Goal: Task Accomplishment & Management: Complete application form

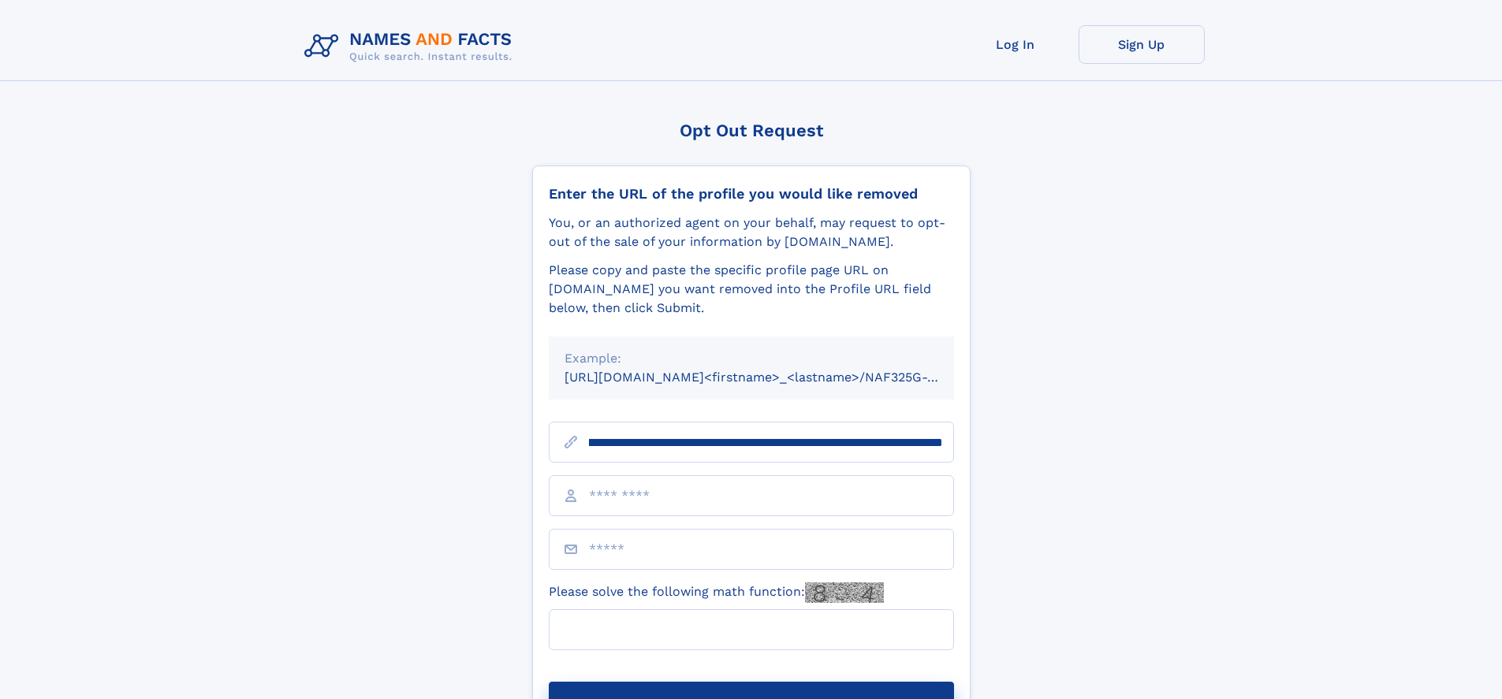
scroll to position [0, 196]
type input "**********"
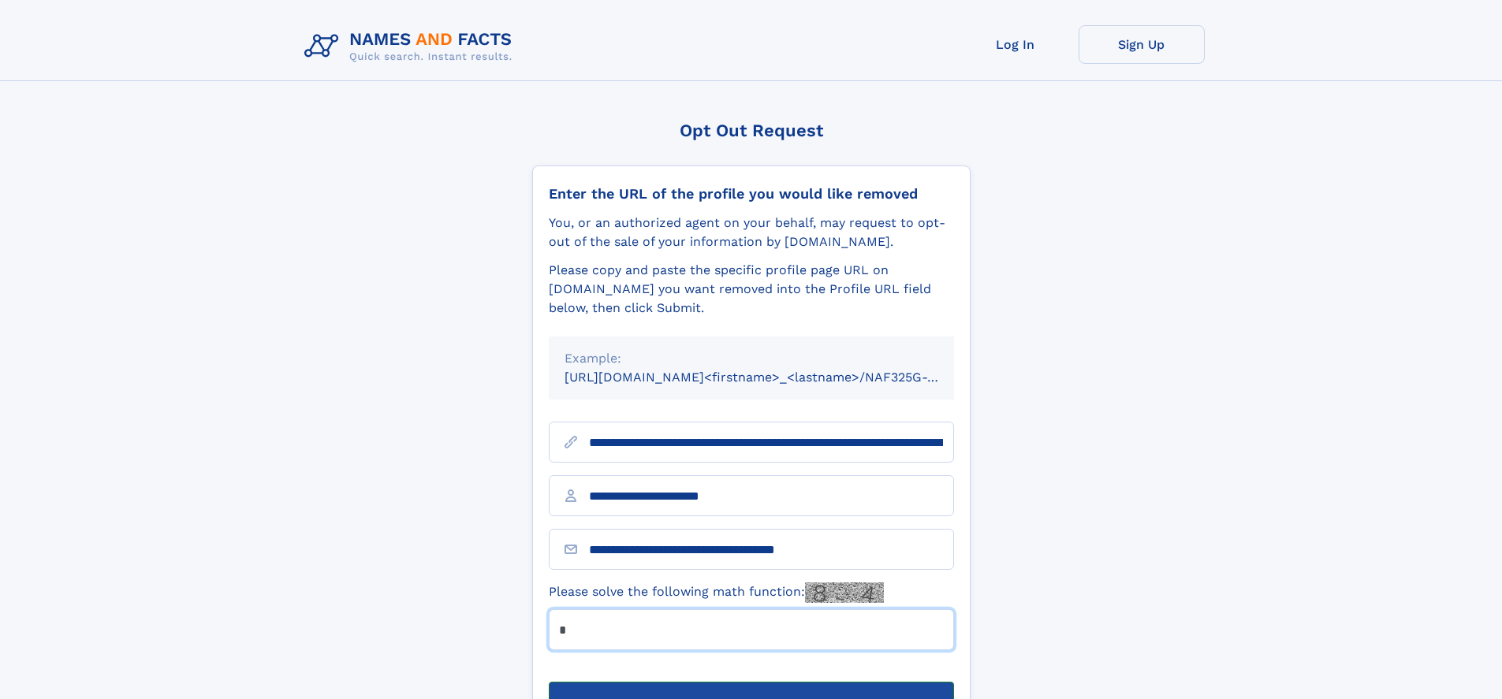
type input "*"
click at [750, 682] on button "Submit Opt Out Request" at bounding box center [751, 707] width 405 height 50
